Goal: Find specific page/section: Locate a particular part of the current website

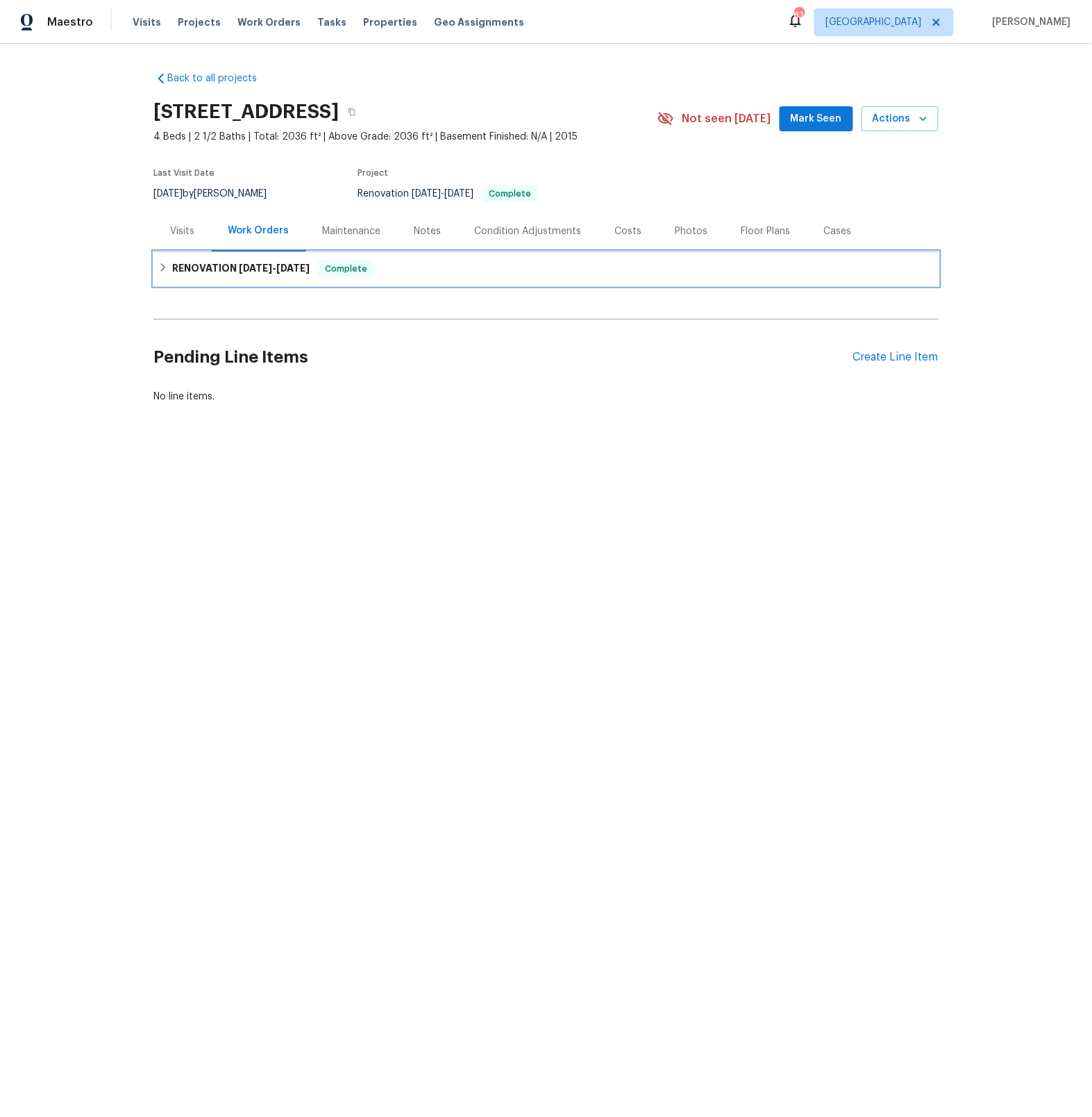
click at [165, 271] on icon at bounding box center [163, 268] width 10 height 10
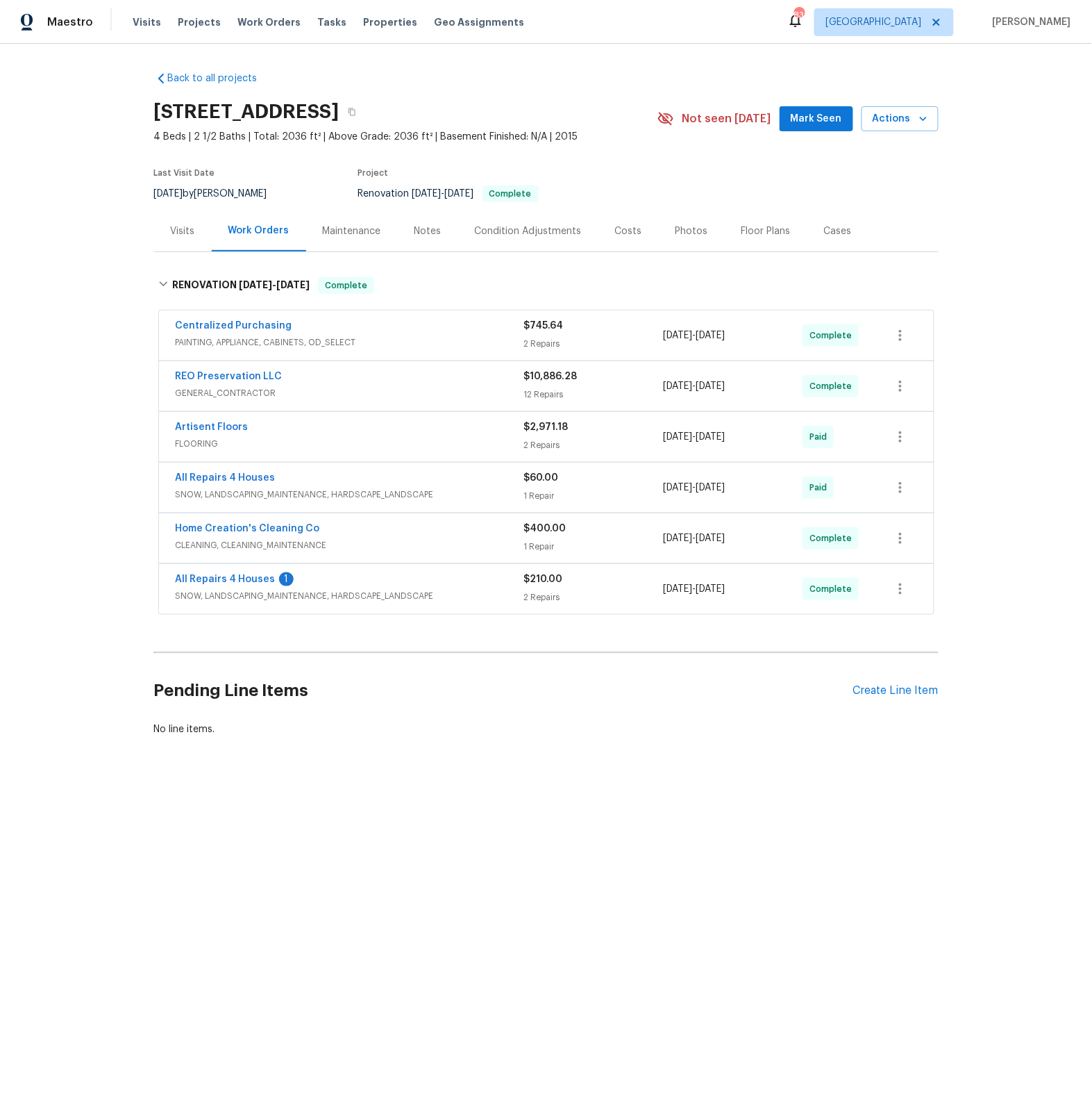
click at [376, 393] on span "GENERAL_CONTRACTOR" at bounding box center [350, 393] width 348 height 14
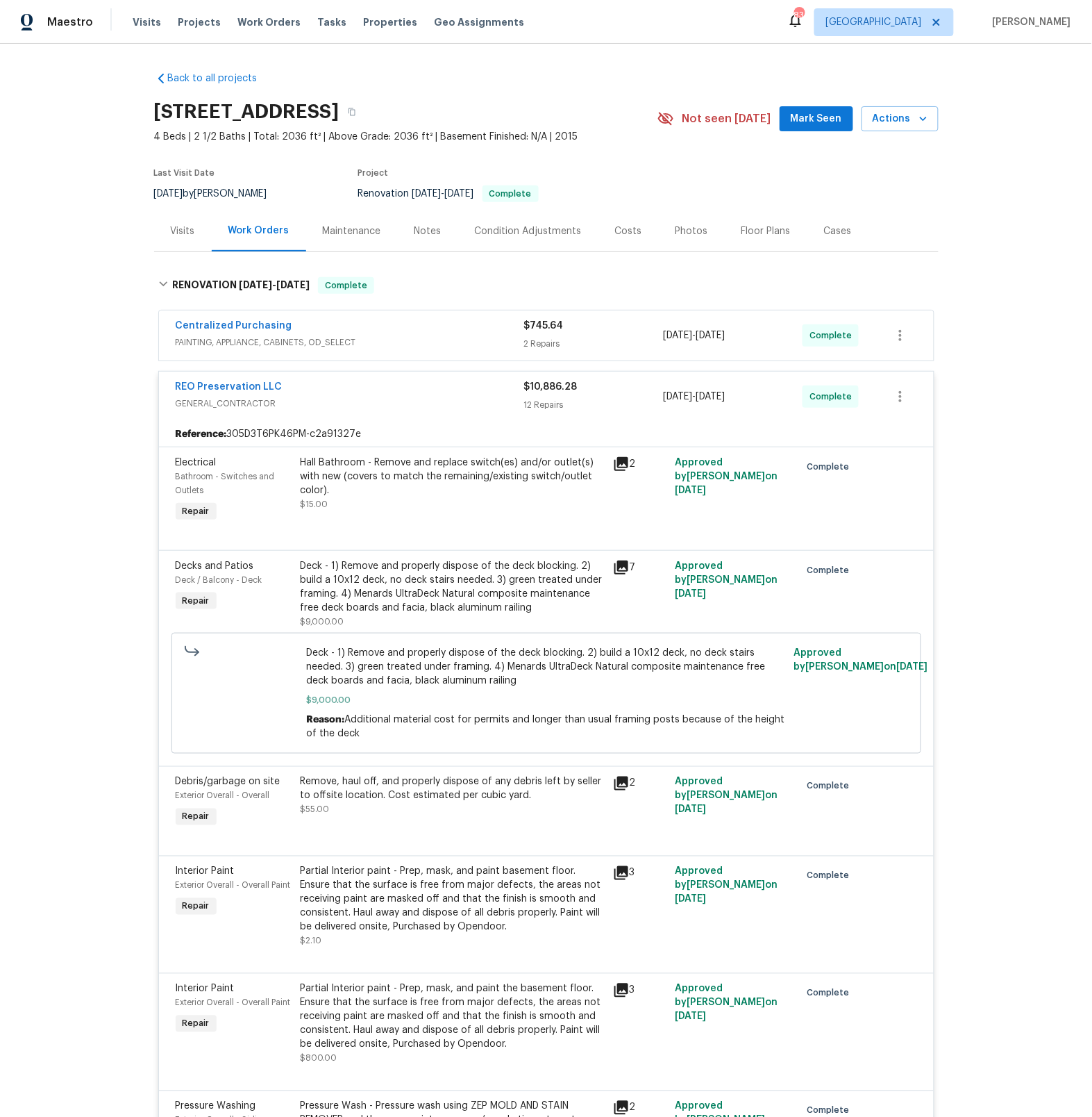
click at [625, 565] on icon at bounding box center [622, 567] width 14 height 14
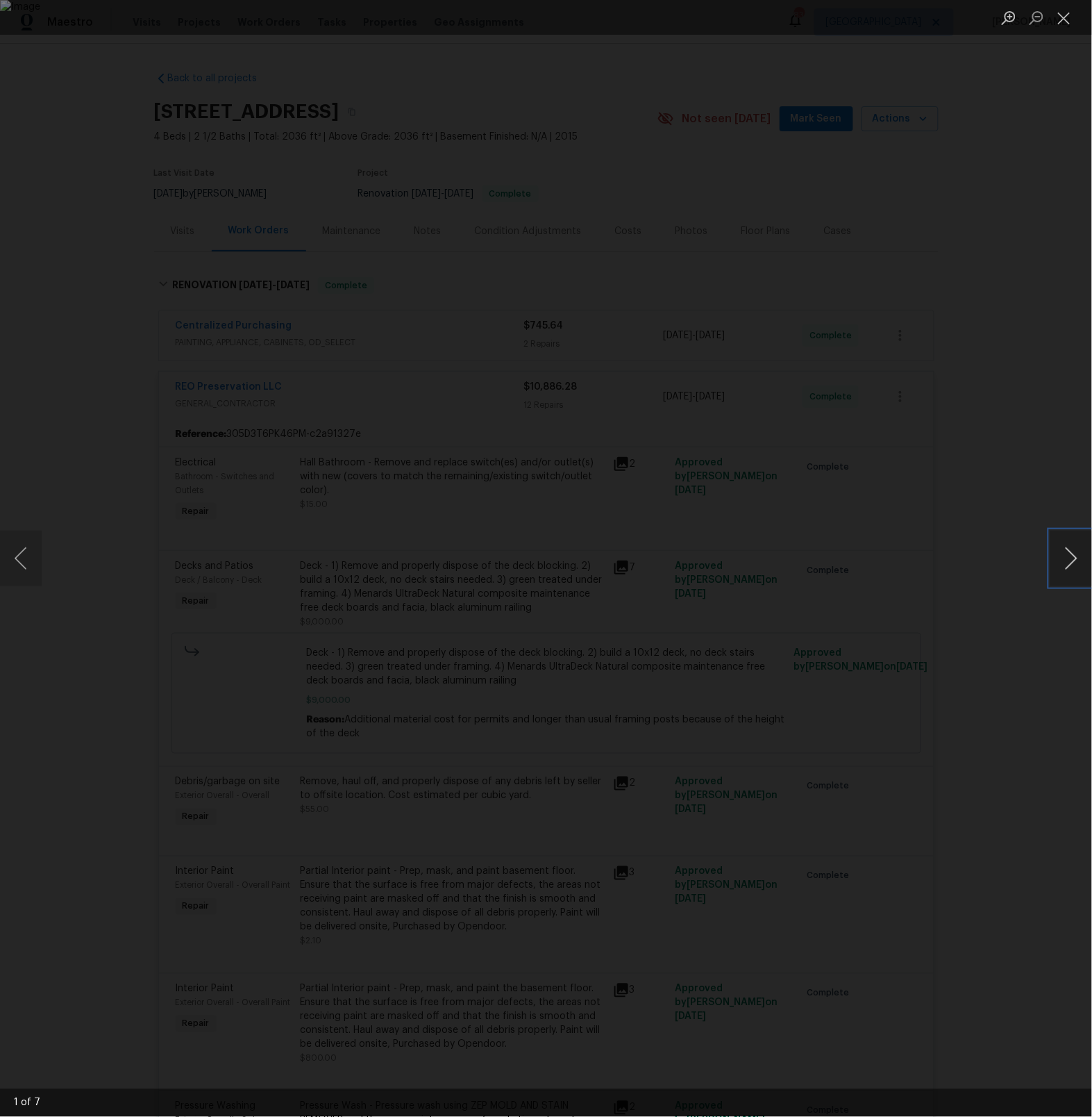
click at [1071, 565] on button "Next image" at bounding box center [1071, 558] width 42 height 56
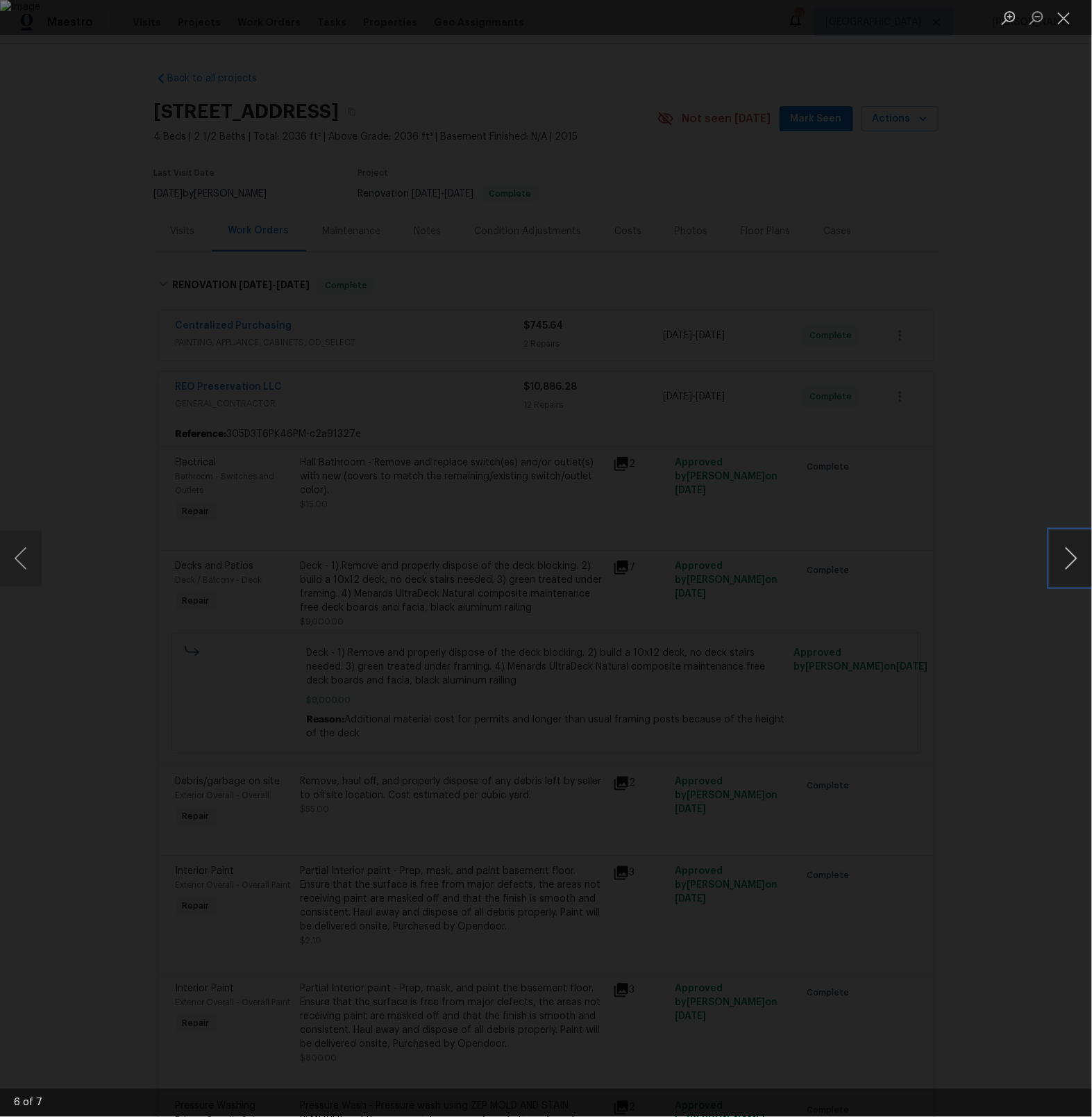
click at [1082, 556] on button "Next image" at bounding box center [1071, 558] width 42 height 56
click at [1067, 20] on button "Close lightbox" at bounding box center [1064, 18] width 28 height 24
